Goal: Transaction & Acquisition: Purchase product/service

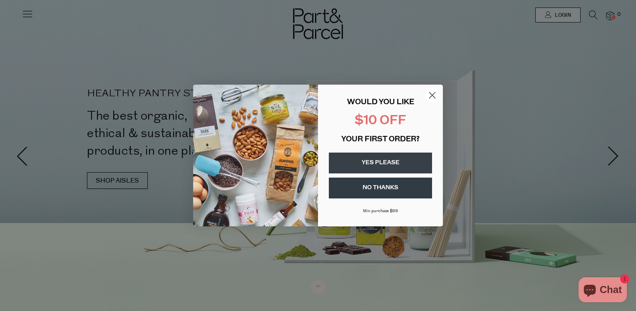
click at [433, 96] on icon "Close dialog" at bounding box center [433, 95] width 6 height 6
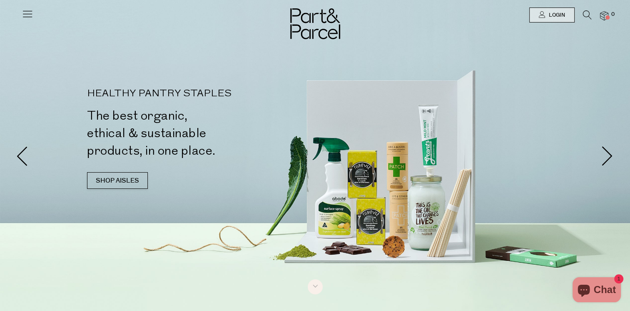
click at [301, 29] on img at bounding box center [315, 23] width 50 height 31
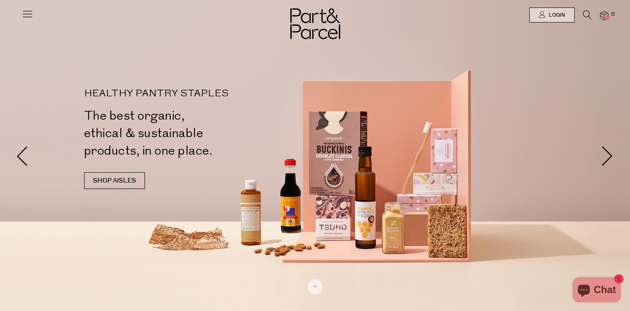
click at [298, 17] on img at bounding box center [315, 23] width 50 height 31
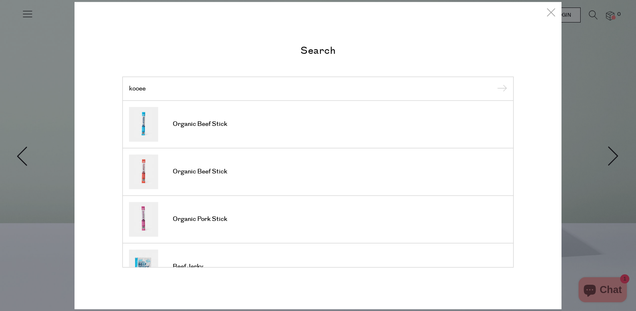
type input "kooee"
click at [494, 83] on input "submit" at bounding box center [500, 89] width 12 height 12
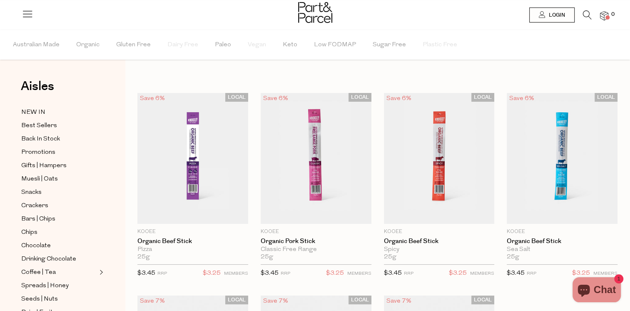
click at [588, 15] on icon at bounding box center [587, 14] width 9 height 9
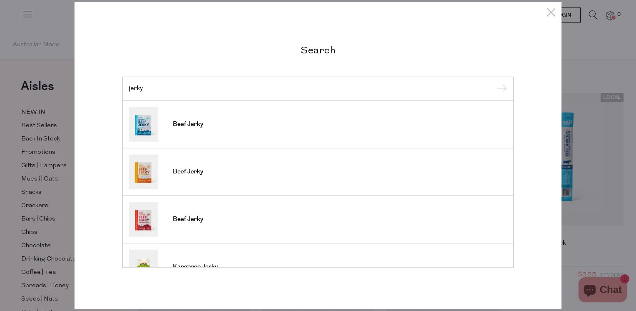
type input "jerky"
click at [494, 83] on input "submit" at bounding box center [500, 89] width 12 height 12
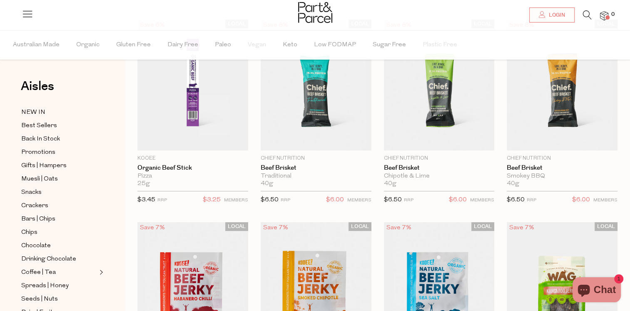
scroll to position [50, 0]
